Goal: Task Accomplishment & Management: Use online tool/utility

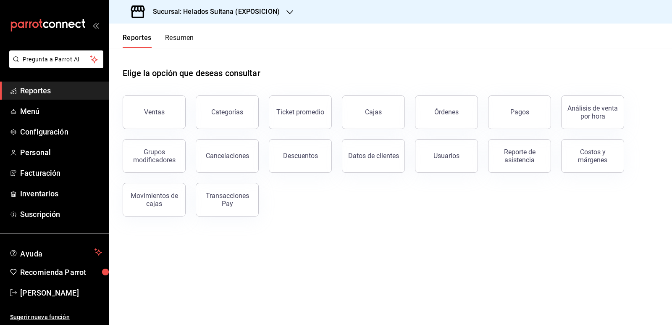
click at [269, 13] on h3 "Sucursal: Helados Sultana (EXPOSICION)" at bounding box center [213, 12] width 134 height 10
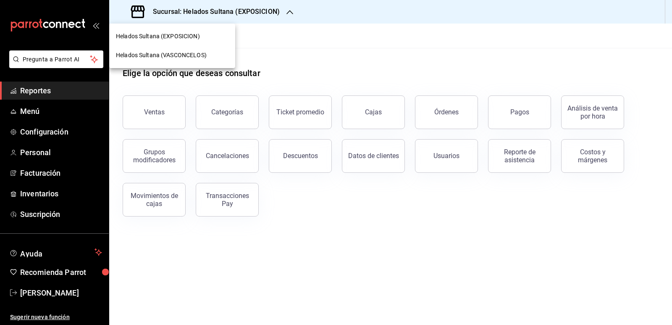
click at [209, 56] on div "Helados Sultana (VASCONCELOS)" at bounding box center [172, 55] width 113 height 9
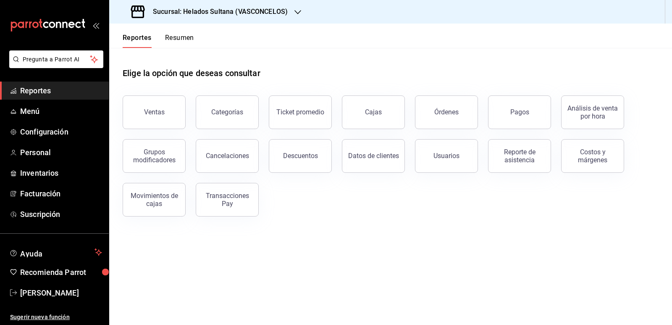
click at [184, 39] on button "Resumen" at bounding box center [179, 41] width 29 height 14
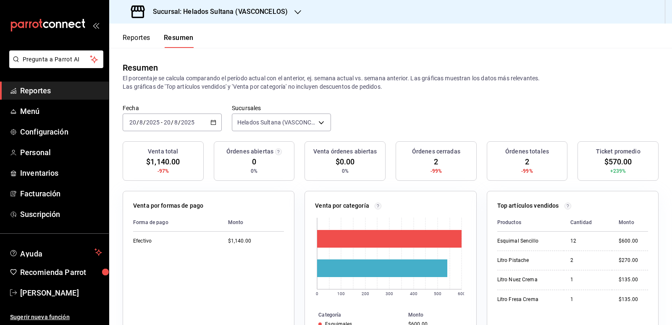
click at [442, 61] on div "Resumen El porcentaje se calcula comparando el período actual con el anterior, …" at bounding box center [390, 76] width 563 height 56
click at [145, 40] on button "Reportes" at bounding box center [137, 41] width 28 height 14
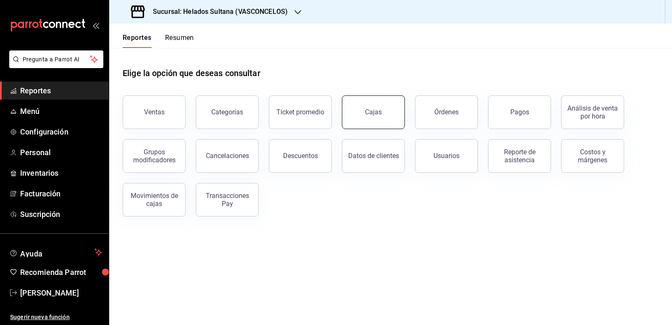
click at [374, 113] on div "Cajas" at bounding box center [373, 112] width 17 height 8
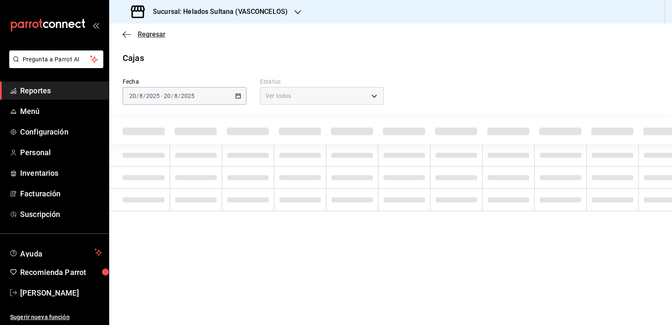
click at [123, 34] on icon "button" at bounding box center [127, 35] width 8 height 8
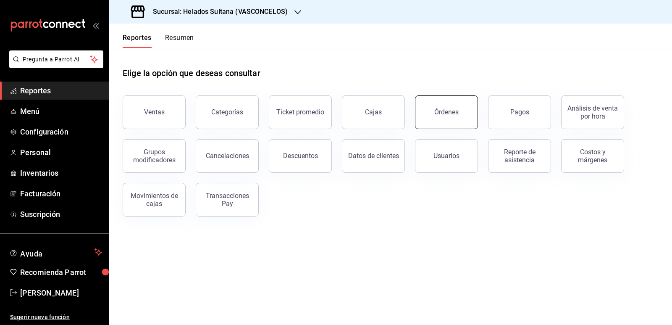
click at [459, 111] on button "Órdenes" at bounding box center [446, 112] width 63 height 34
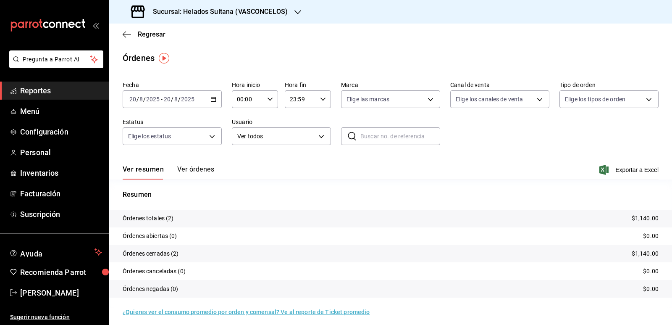
click at [210, 171] on button "Ver órdenes" at bounding box center [195, 172] width 37 height 14
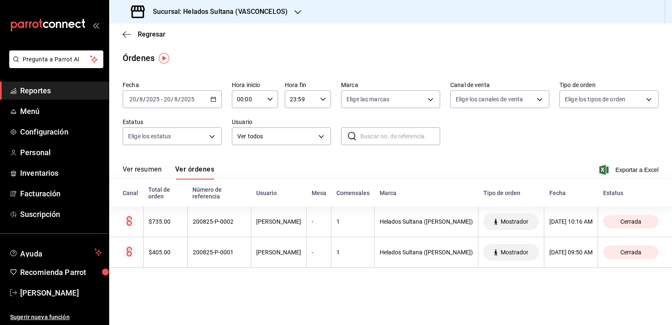
drag, startPoint x: 505, startPoint y: 137, endPoint x: 500, endPoint y: 139, distance: 5.6
click at [505, 137] on div "Fecha [DATE] [DATE] - [DATE] [DATE] Hora inicio 00:00 Hora inicio Hora fin 23:5…" at bounding box center [391, 116] width 536 height 77
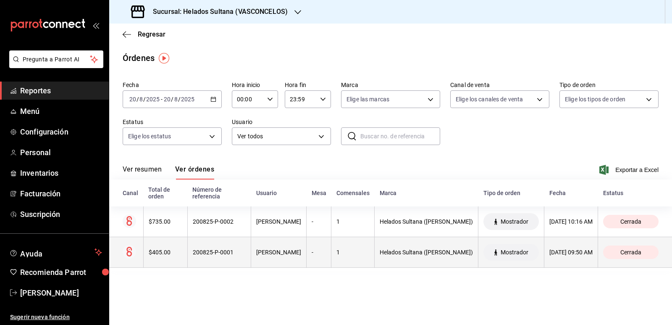
click at [171, 245] on th "$405.00" at bounding box center [165, 252] width 44 height 31
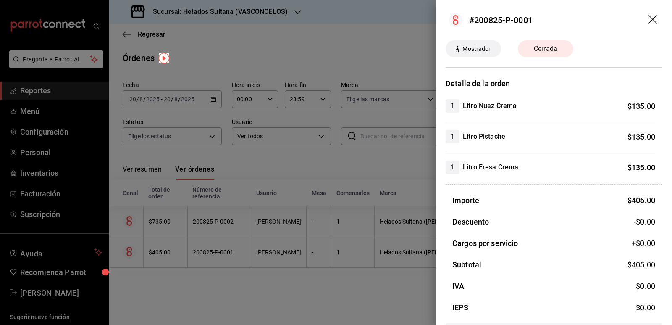
scroll to position [31, 0]
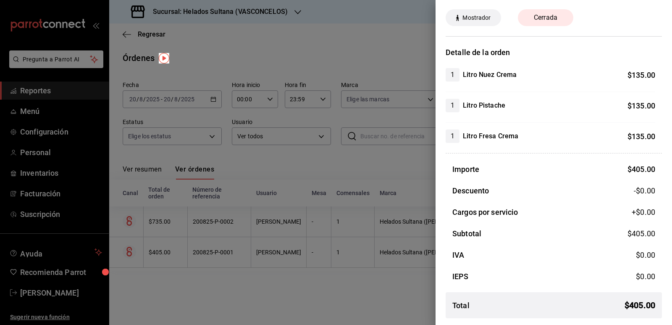
click at [180, 240] on div at bounding box center [336, 162] width 672 height 325
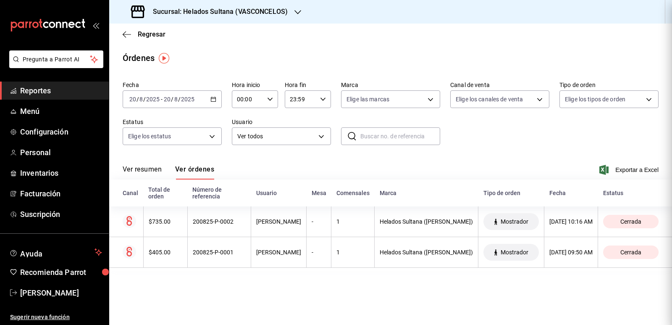
scroll to position [0, 0]
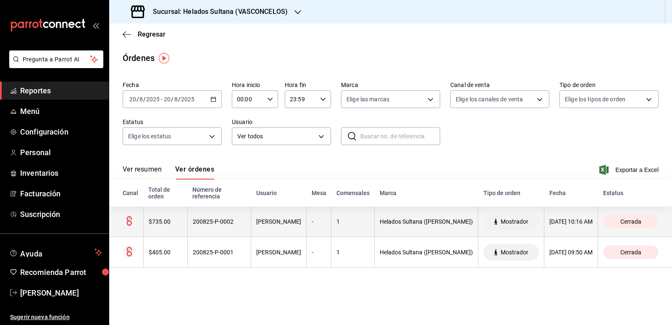
click at [179, 219] on div "$735.00" at bounding box center [166, 221] width 34 height 7
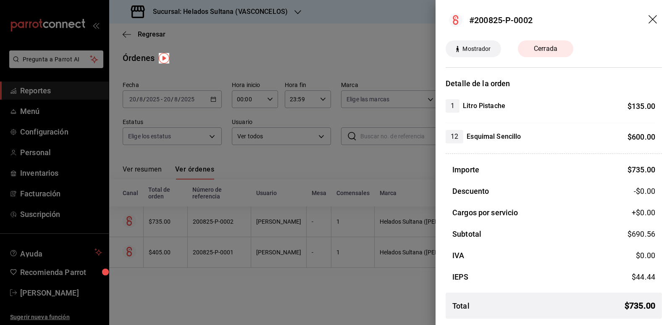
click at [322, 190] on div at bounding box center [336, 162] width 672 height 325
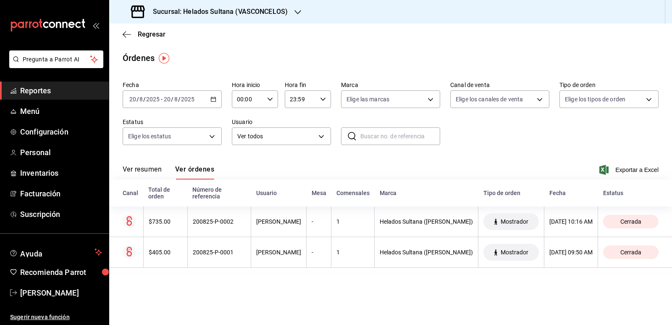
click at [27, 92] on span "Reportes" at bounding box center [61, 90] width 82 height 11
